Goal: Transaction & Acquisition: Purchase product/service

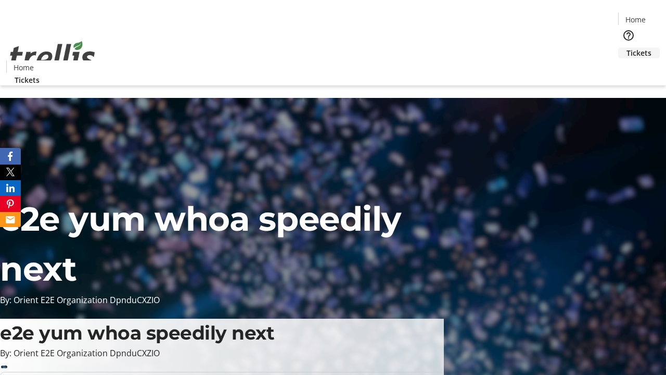
click at [627, 47] on span "Tickets" at bounding box center [639, 52] width 25 height 11
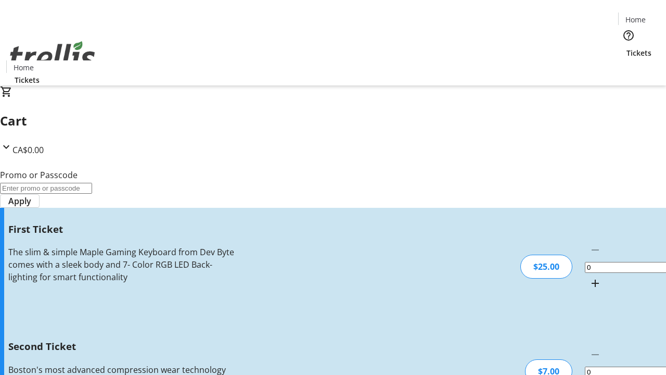
click at [589, 277] on mat-icon "Increment by one" at bounding box center [595, 283] width 12 height 12
type input "1"
type input "2"
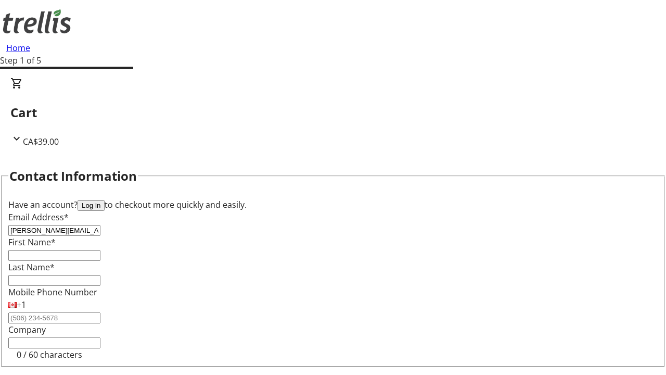
type input "[PERSON_NAME][EMAIL_ADDRESS][DOMAIN_NAME]"
type input "[PERSON_NAME]"
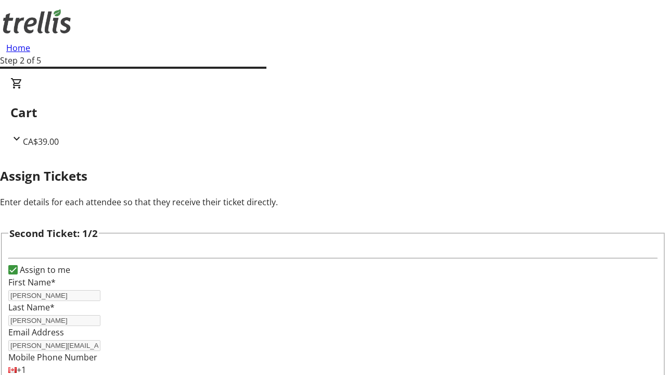
type input "[PERSON_NAME][EMAIL_ADDRESS][DOMAIN_NAME]"
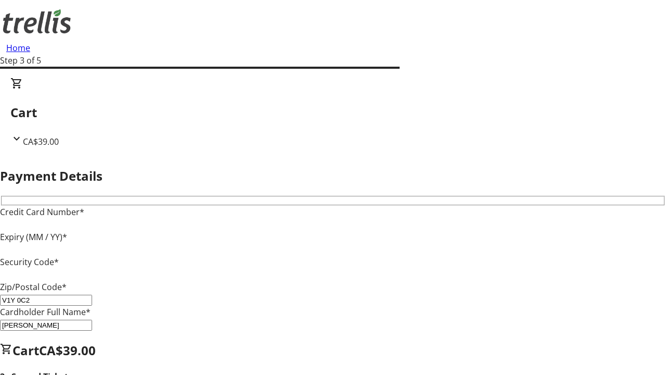
type input "V1Y 0C2"
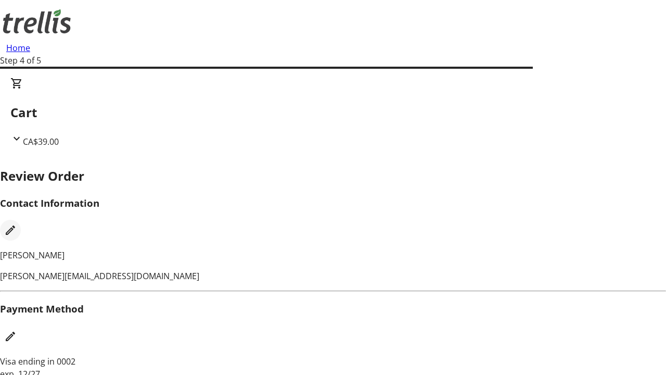
click at [17, 224] on mat-icon "Edit Contact Information" at bounding box center [10, 230] width 12 height 12
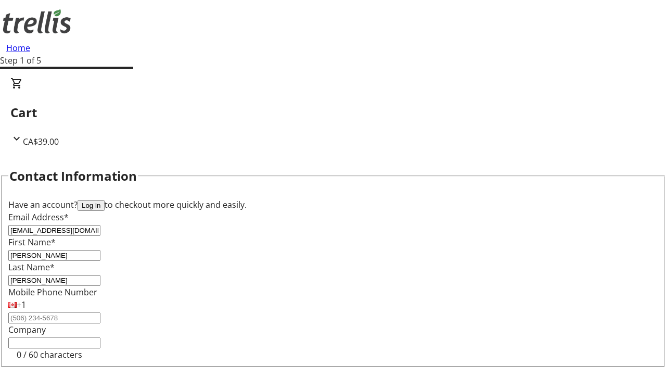
type input "[EMAIL_ADDRESS][DOMAIN_NAME]"
type input "Austyn"
type input "[PERSON_NAME]"
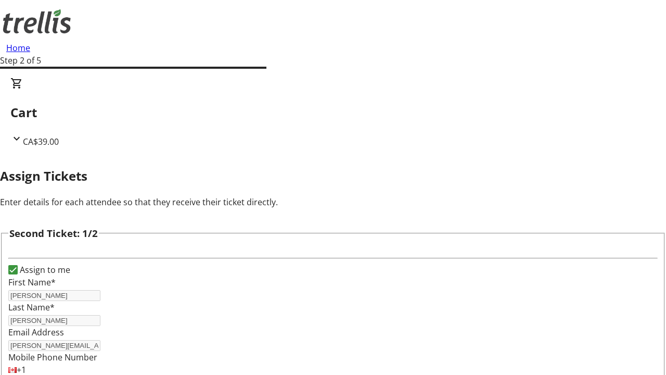
type input "New"
type input "Name"
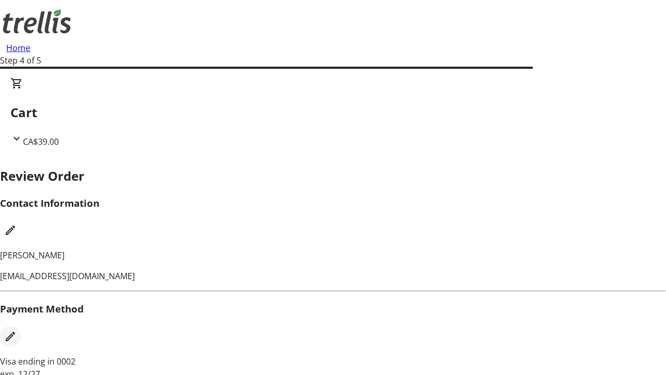
click at [17, 330] on mat-icon "Edit Payment Method" at bounding box center [10, 336] width 12 height 12
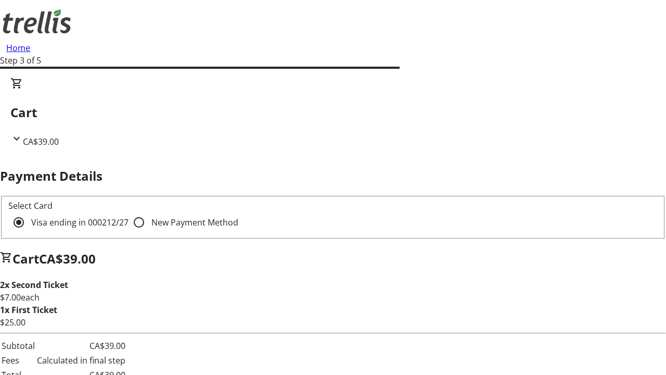
click at [129, 212] on input "New Payment Method" at bounding box center [139, 222] width 21 height 21
radio input "true"
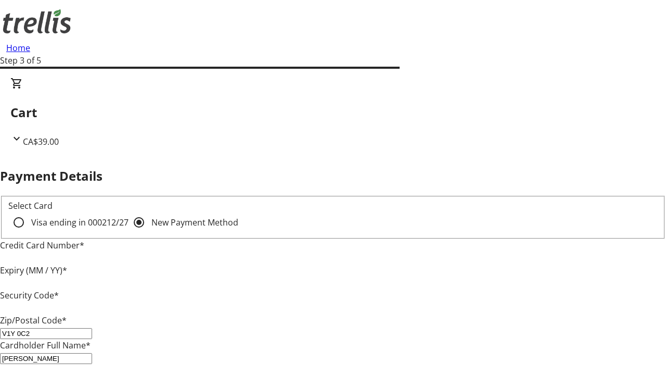
type input "V1Y 0C2"
